Goal: Download file/media

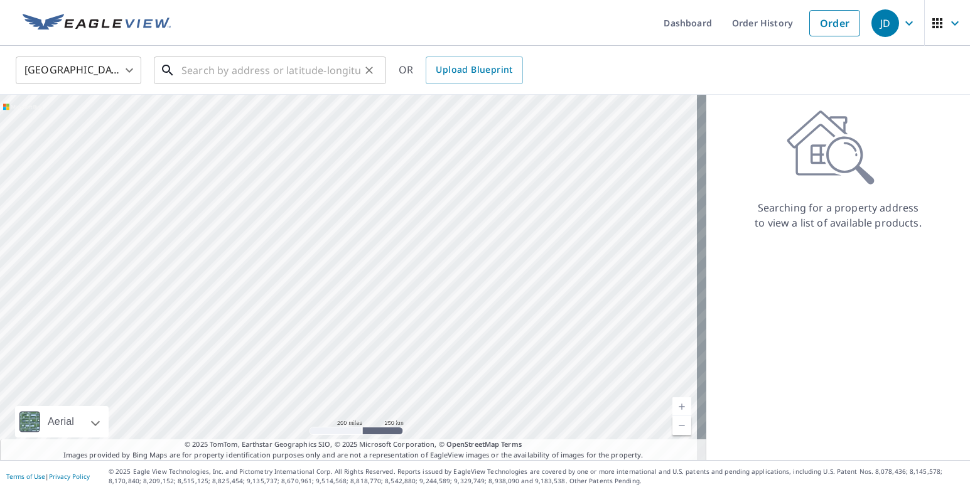
click at [210, 68] on input "text" at bounding box center [270, 70] width 179 height 35
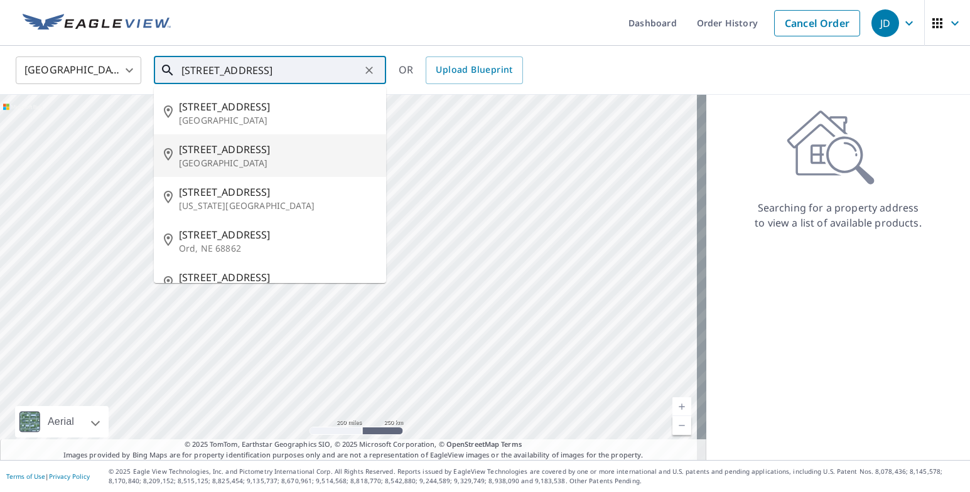
click at [235, 156] on span "[STREET_ADDRESS]" at bounding box center [277, 149] width 197 height 15
type input "[STREET_ADDRESS]"
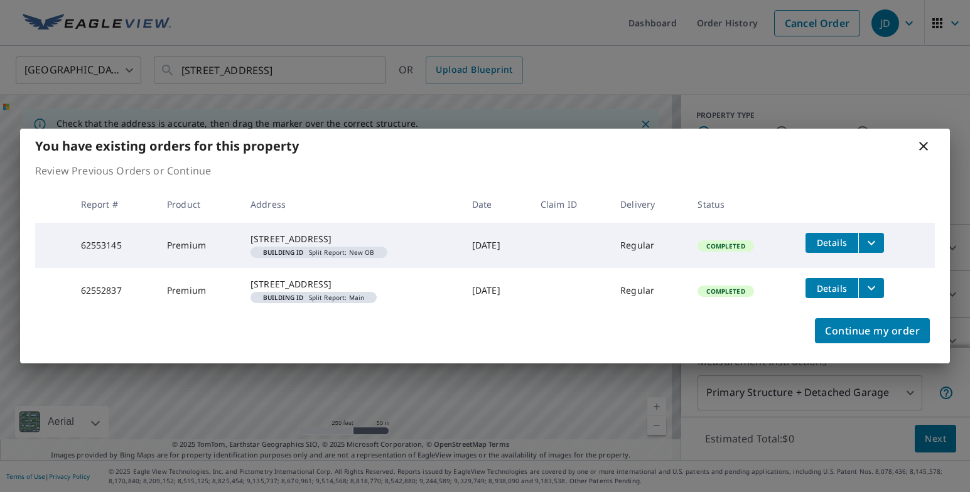
click at [878, 235] on icon "filesDropdownBtn-62553145" at bounding box center [871, 242] width 15 height 15
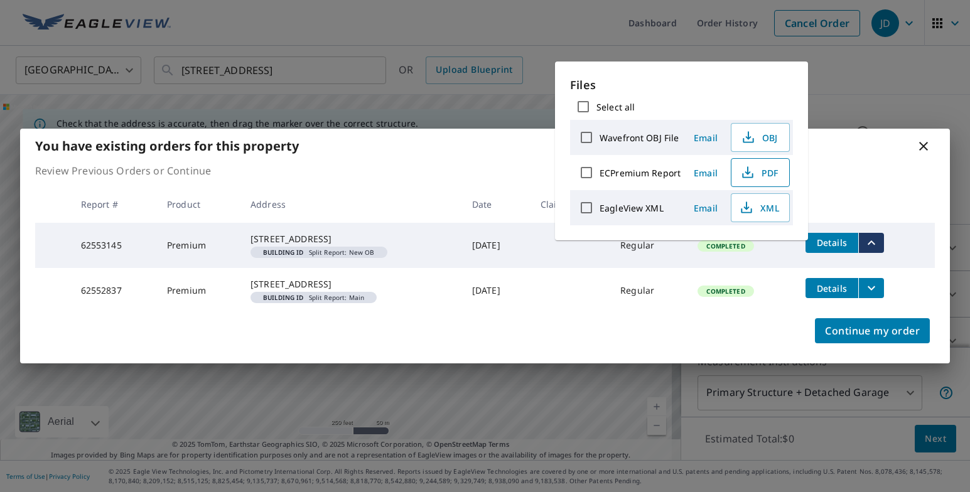
click at [769, 173] on span "PDF" at bounding box center [759, 172] width 40 height 15
click at [875, 285] on icon "filesDropdownBtn-62552837" at bounding box center [871, 288] width 15 height 15
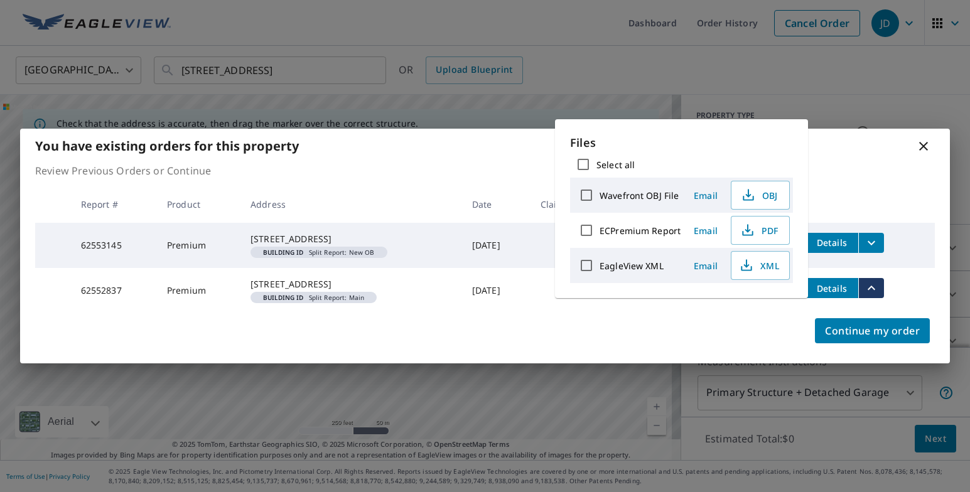
click at [875, 290] on icon "filesDropdownBtn-62552837" at bounding box center [871, 288] width 15 height 15
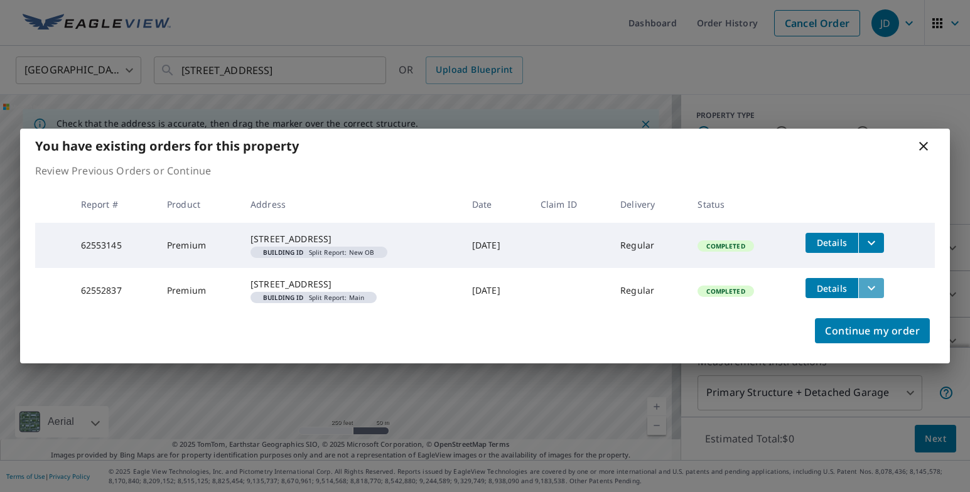
click at [875, 289] on icon "filesDropdownBtn-62552837" at bounding box center [872, 288] width 8 height 4
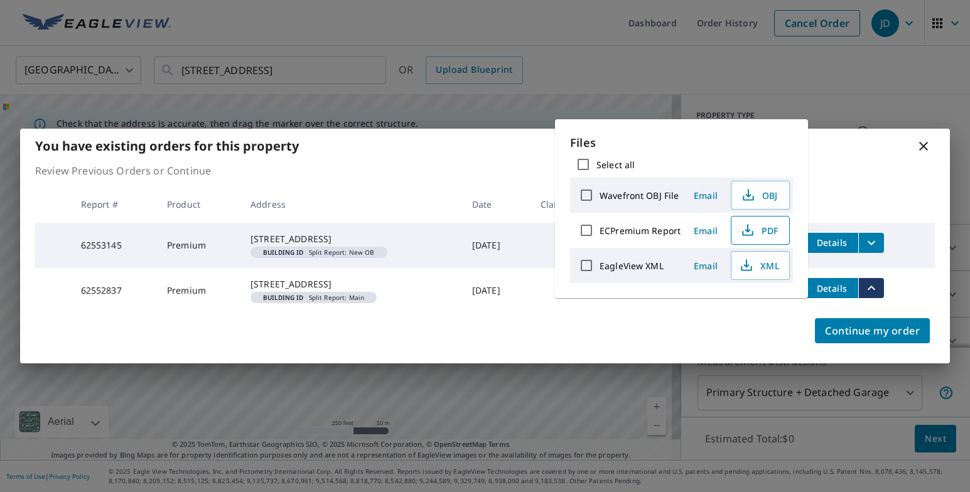
click at [745, 223] on icon "button" at bounding box center [747, 230] width 15 height 15
